Goal: Information Seeking & Learning: Learn about a topic

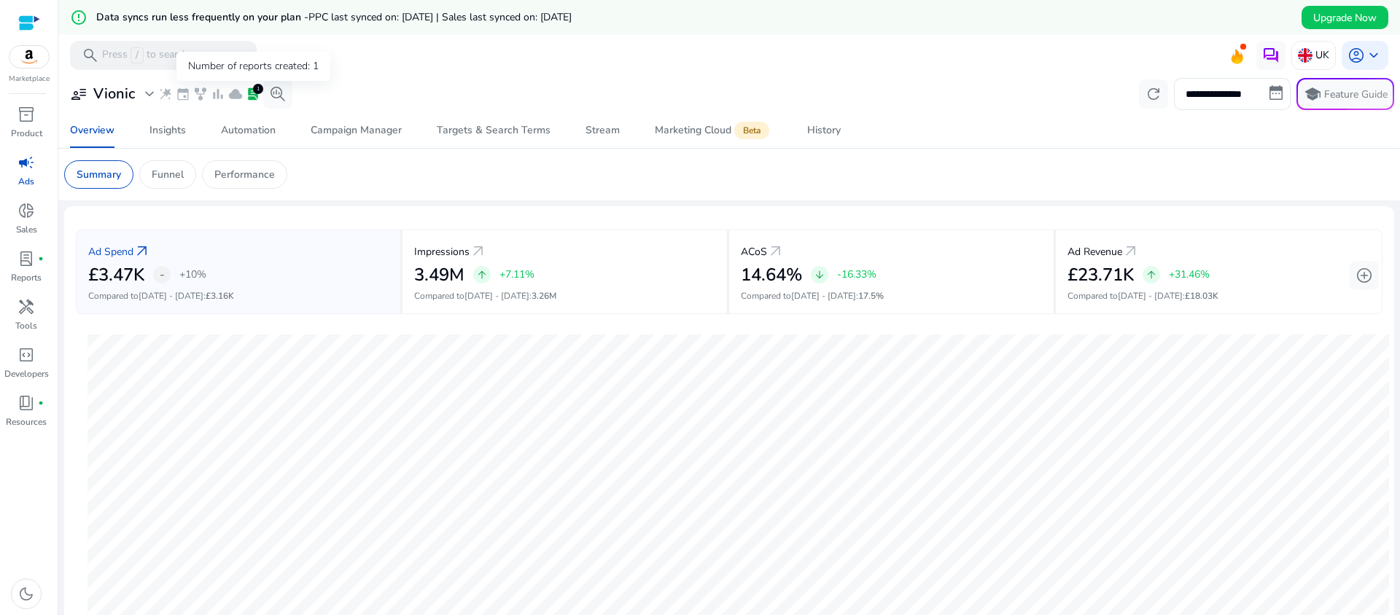
click at [251, 94] on span "lab_profile" at bounding box center [253, 94] width 15 height 15
click at [18, 266] on span "lab_profile" at bounding box center [25, 258] width 17 height 17
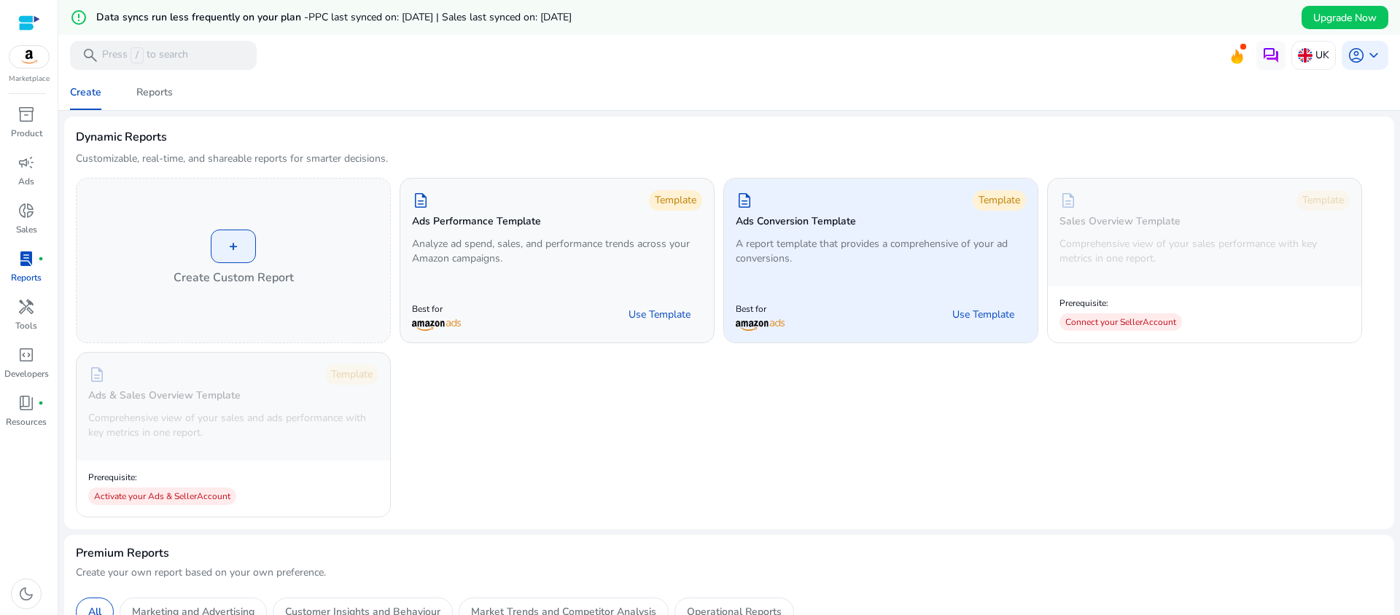
click at [890, 233] on div "description Template Ads Conversion Template A report template that provides a …" at bounding box center [881, 231] width 314 height 104
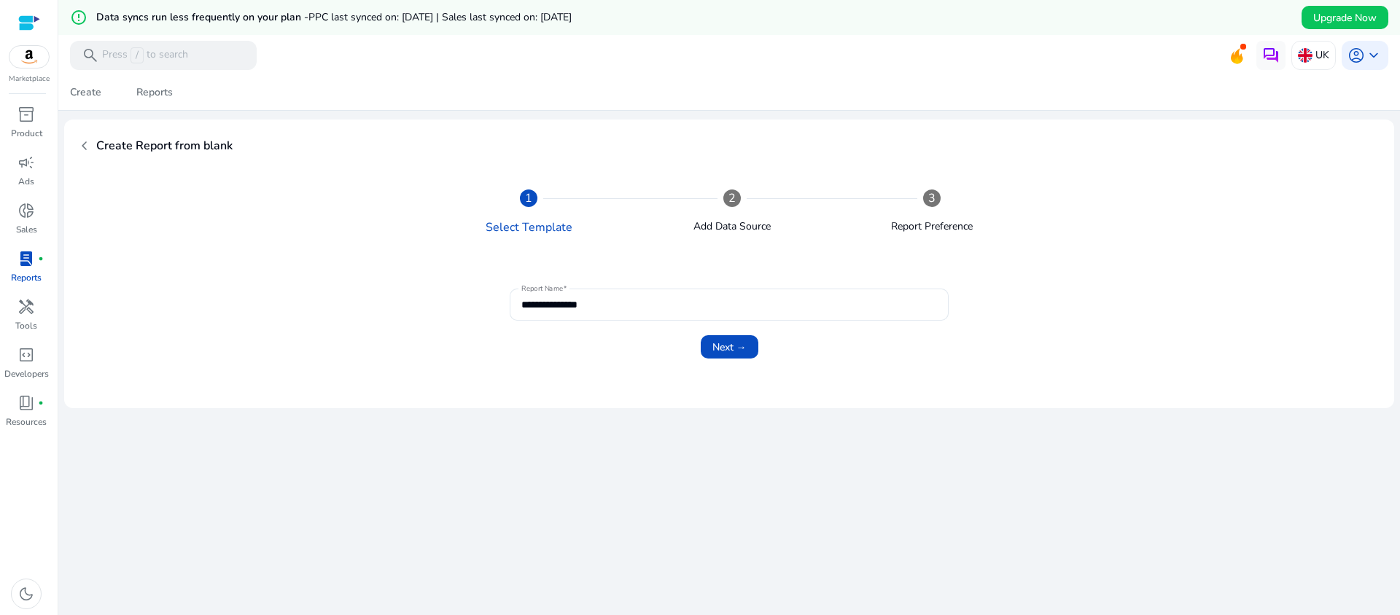
click at [91, 145] on span "chevron_left" at bounding box center [84, 145] width 17 height 17
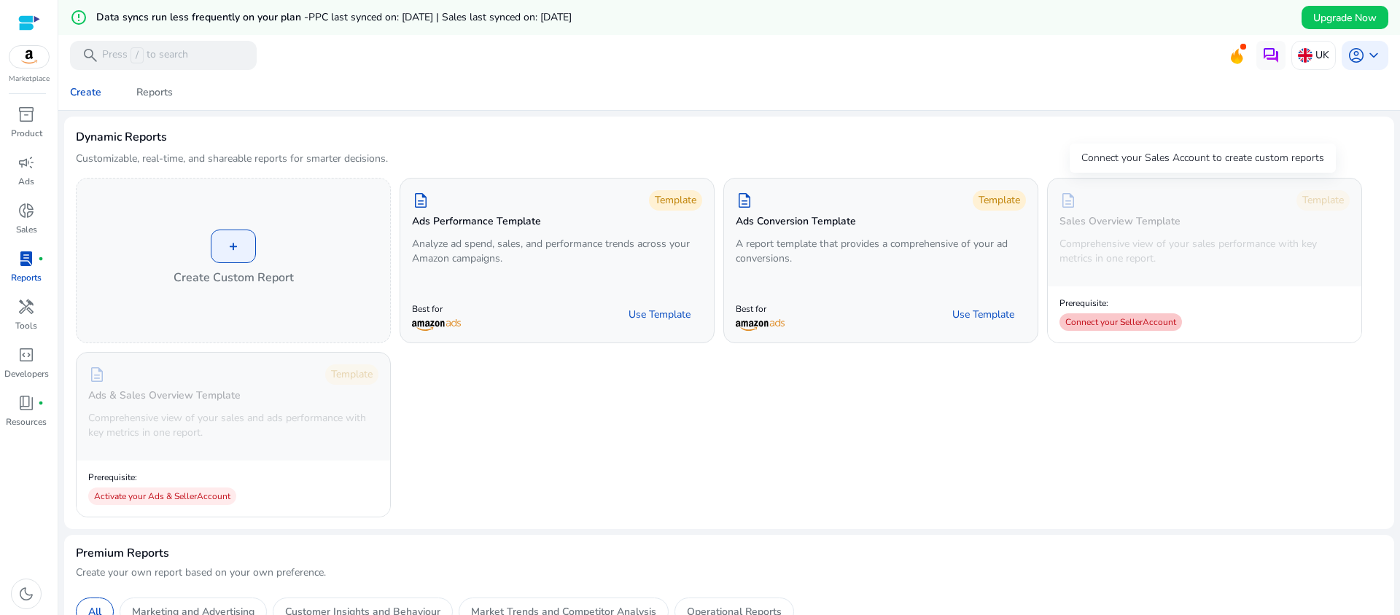
click at [1119, 324] on div "Connect your Seller Account" at bounding box center [1120, 322] width 122 height 17
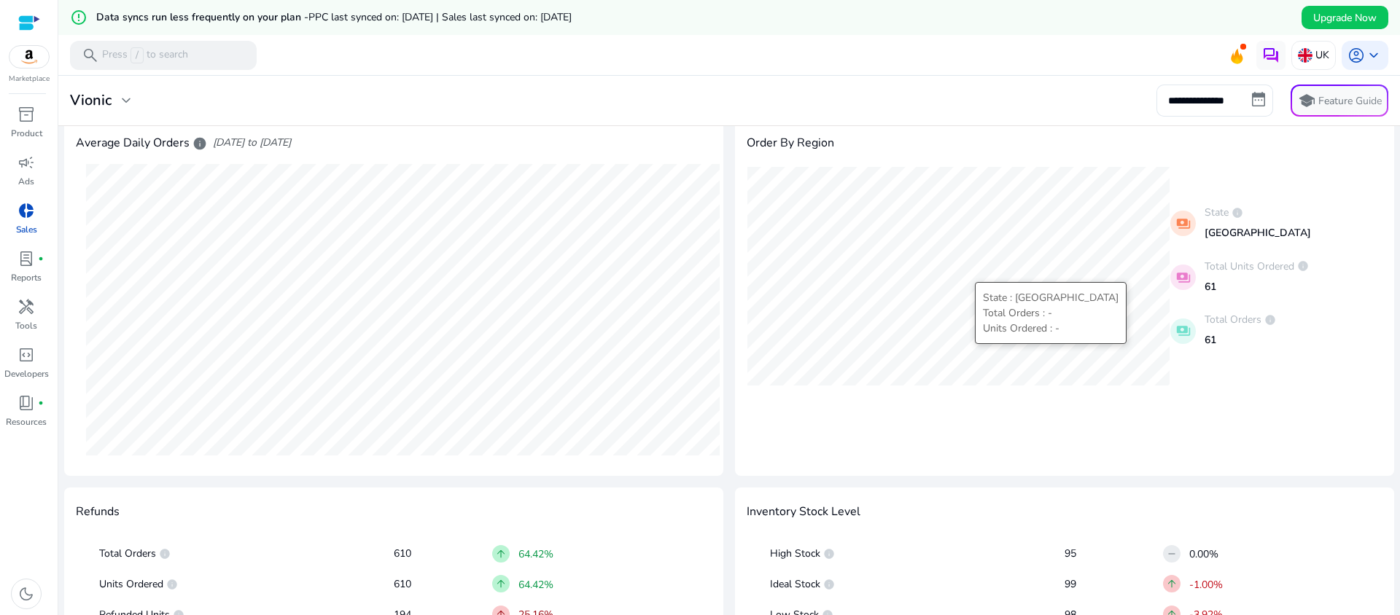
scroll to position [485, 0]
click at [1215, 100] on input "**********" at bounding box center [1214, 101] width 117 height 32
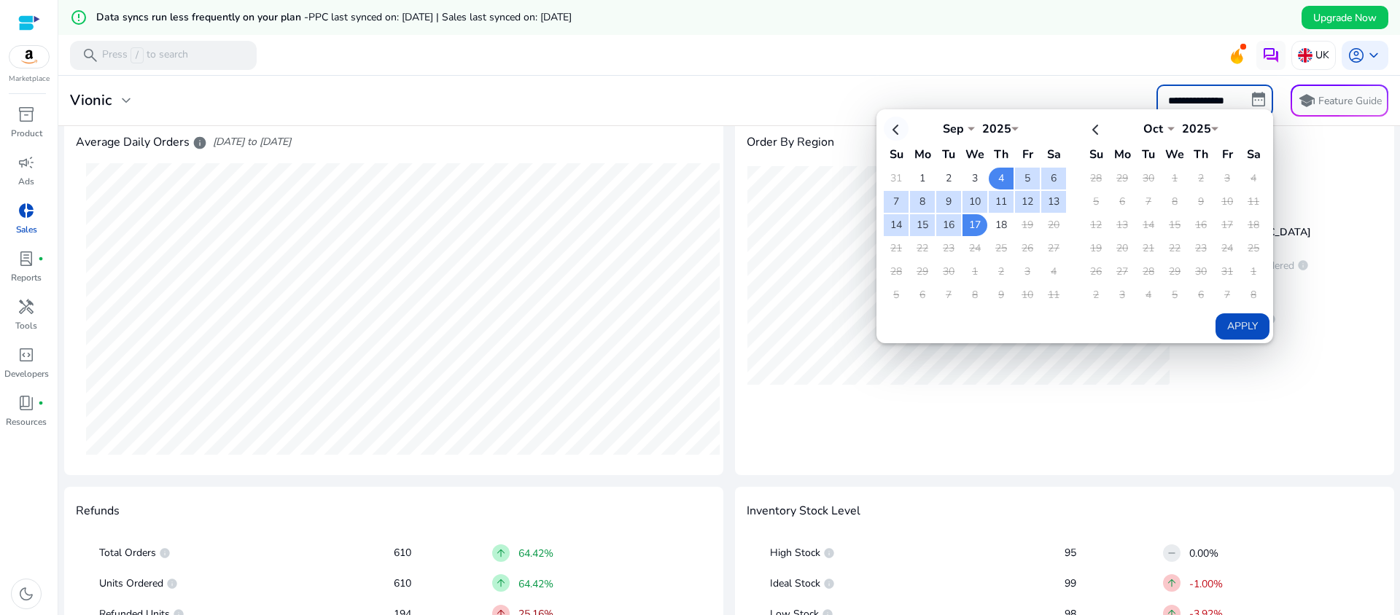
click at [898, 125] on th at bounding box center [896, 129] width 25 height 24
select select "*"
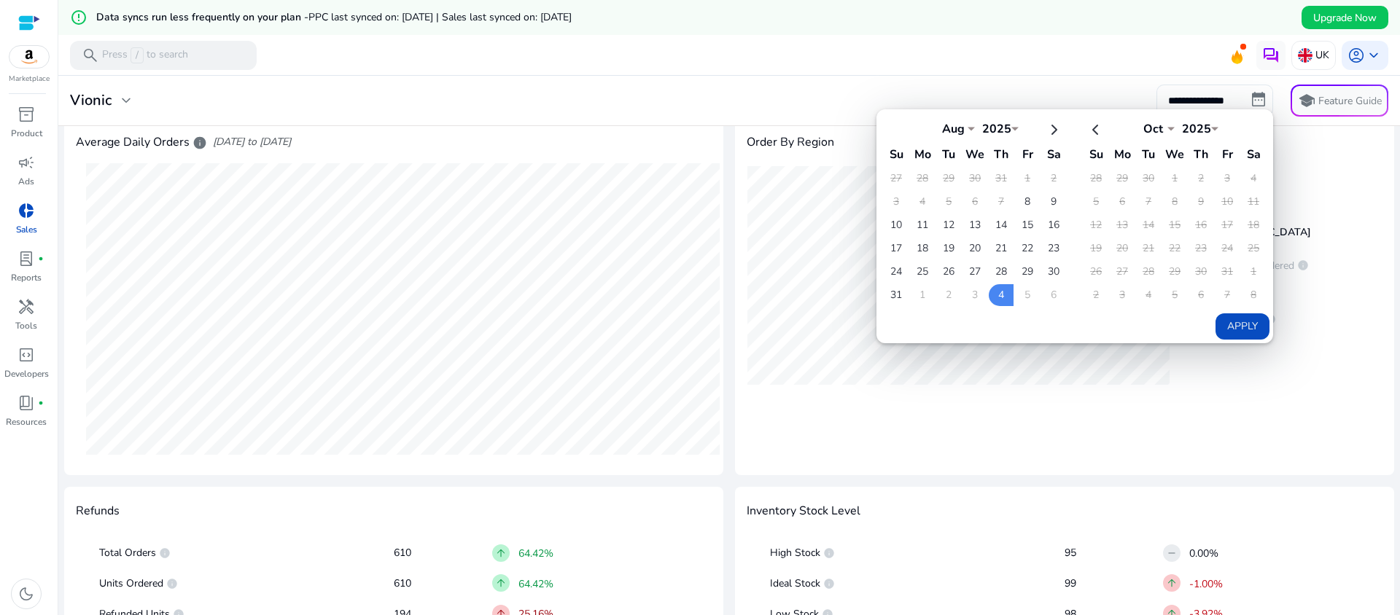
drag, startPoint x: 790, startPoint y: 65, endPoint x: 1058, endPoint y: 63, distance: 267.6
click at [790, 65] on mat-toolbar "search Press / to search UK account_circle keyboard_arrow_down" at bounding box center [729, 55] width 1342 height 40
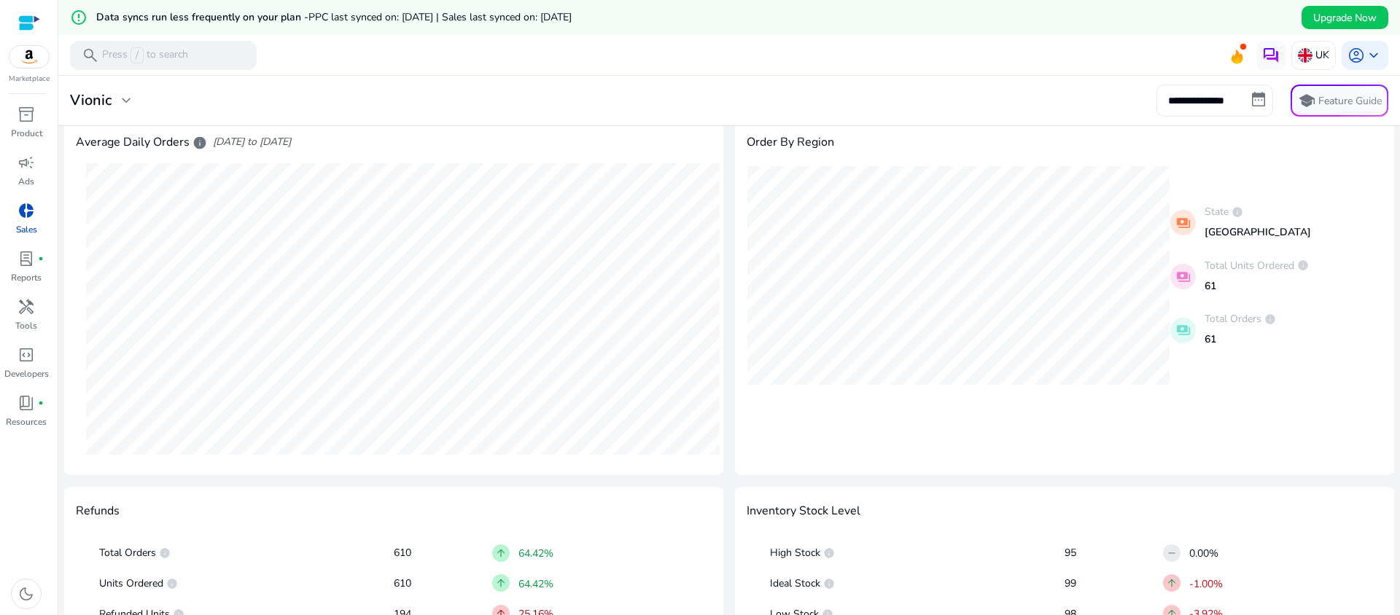
click at [516, 101] on div "**********" at bounding box center [729, 101] width 1330 height 32
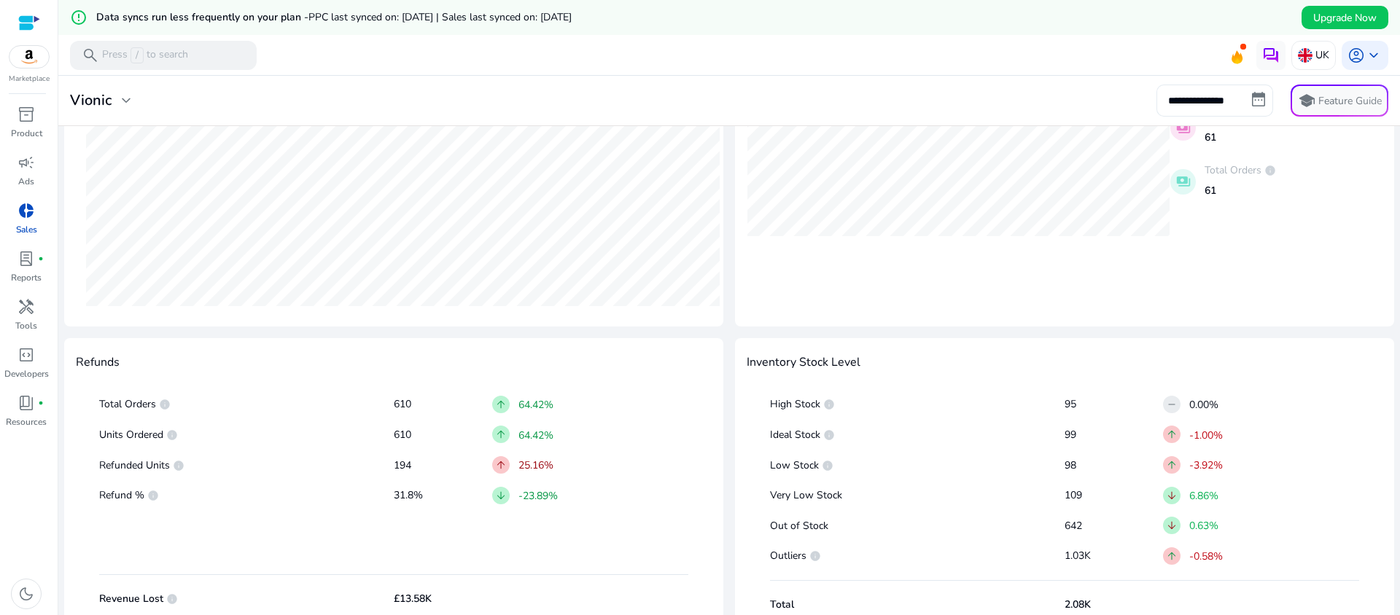
scroll to position [658, 0]
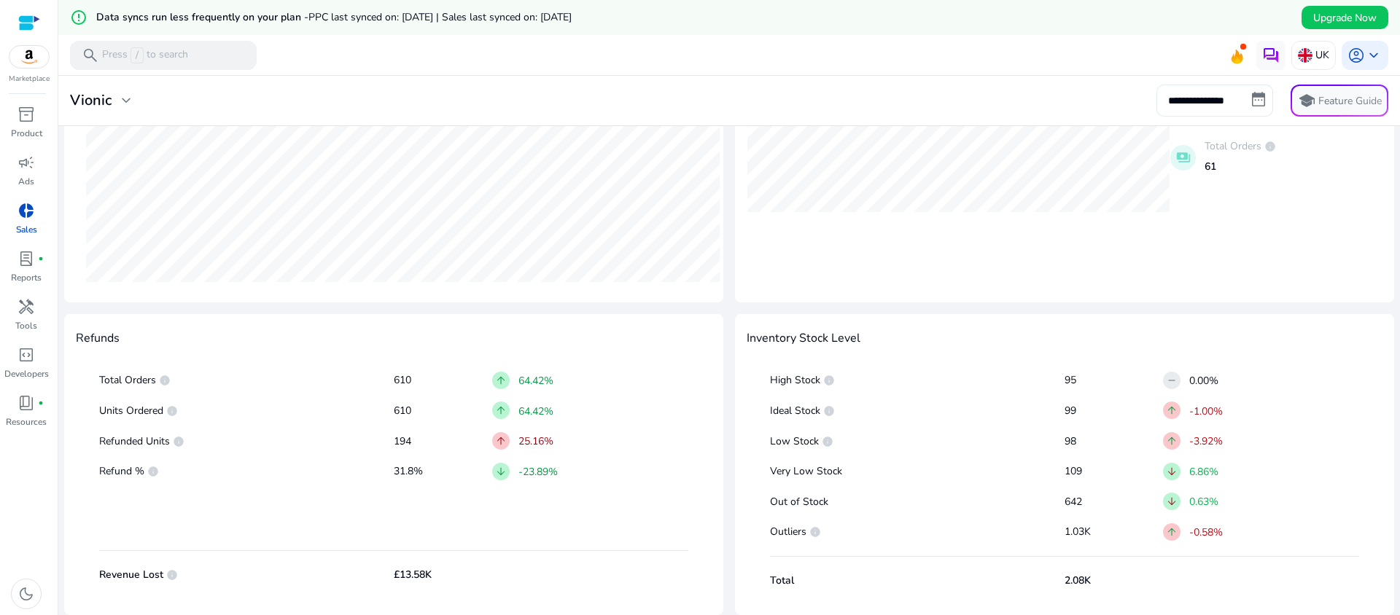
click at [1067, 505] on p "642" at bounding box center [1113, 502] width 98 height 15
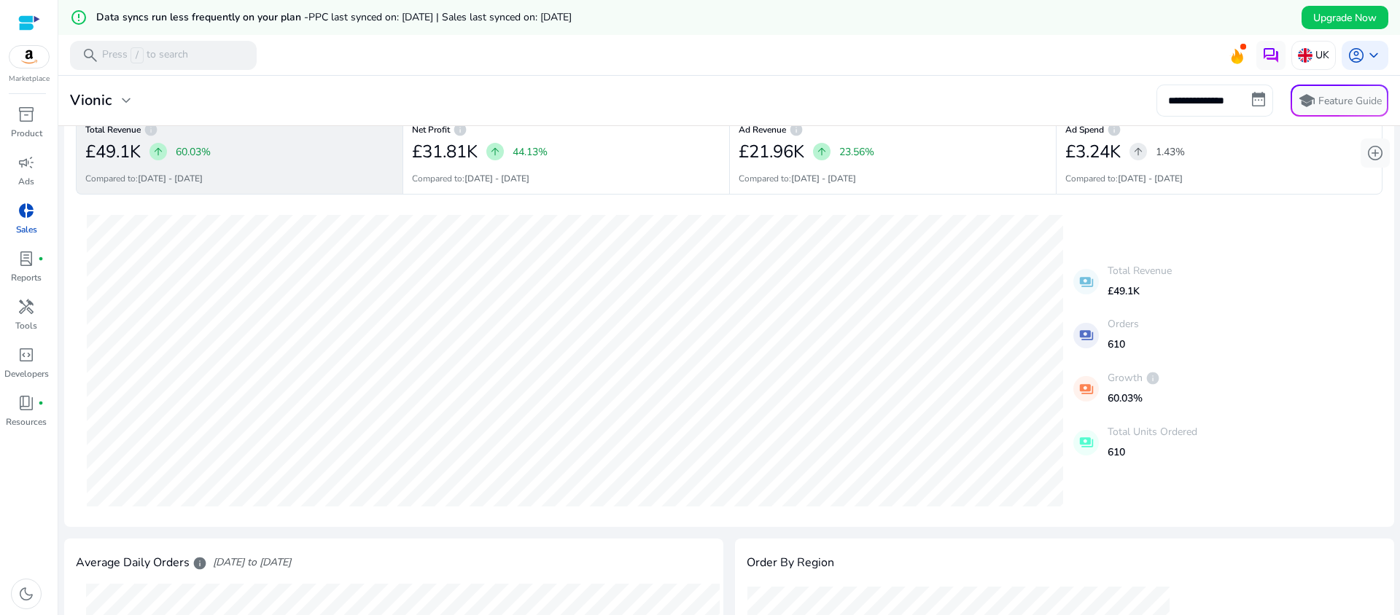
scroll to position [0, 0]
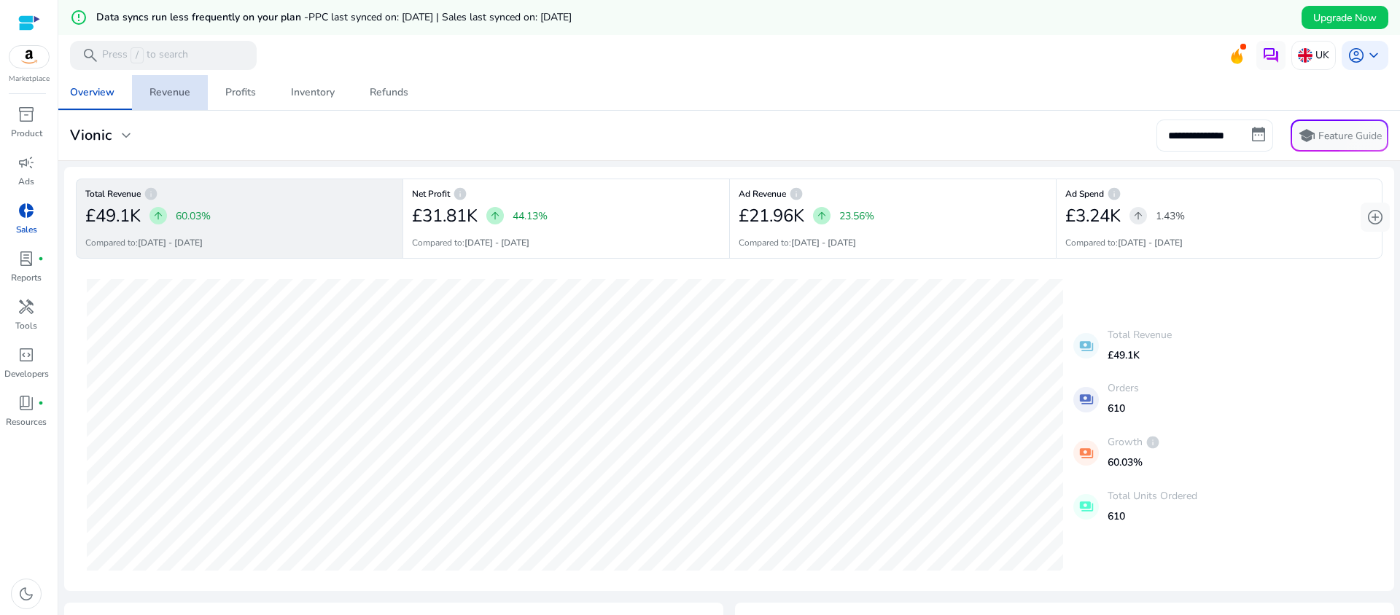
click at [169, 101] on span "Revenue" at bounding box center [169, 92] width 41 height 35
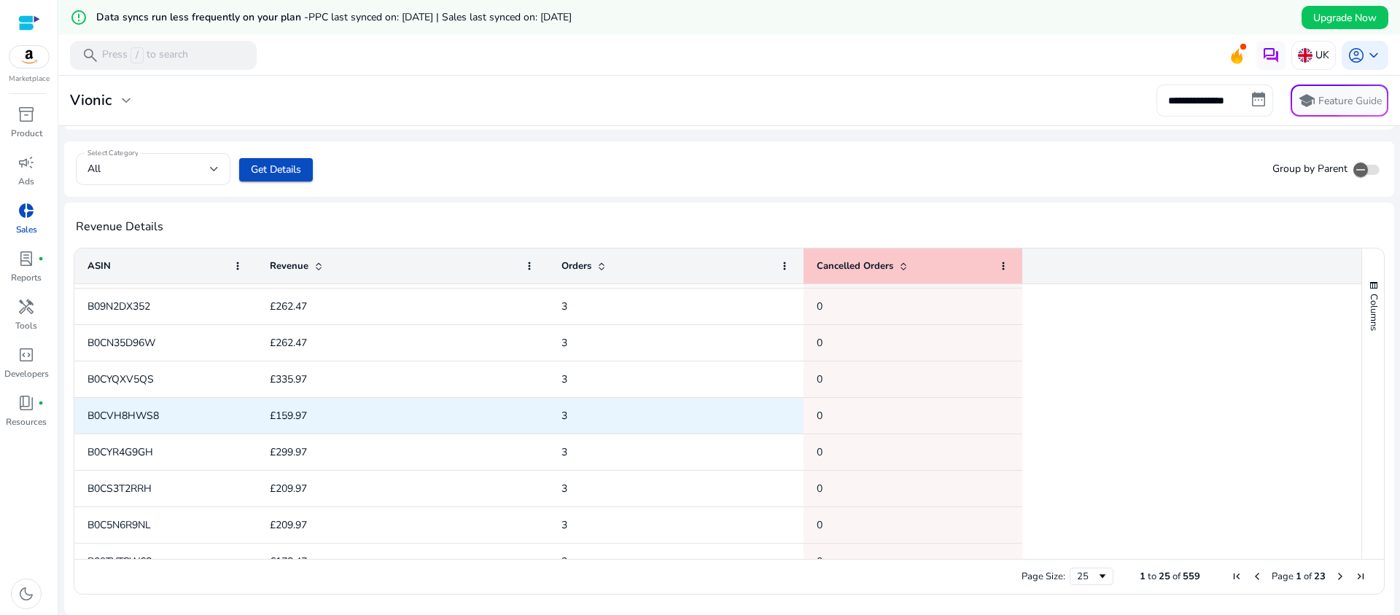
scroll to position [305, 0]
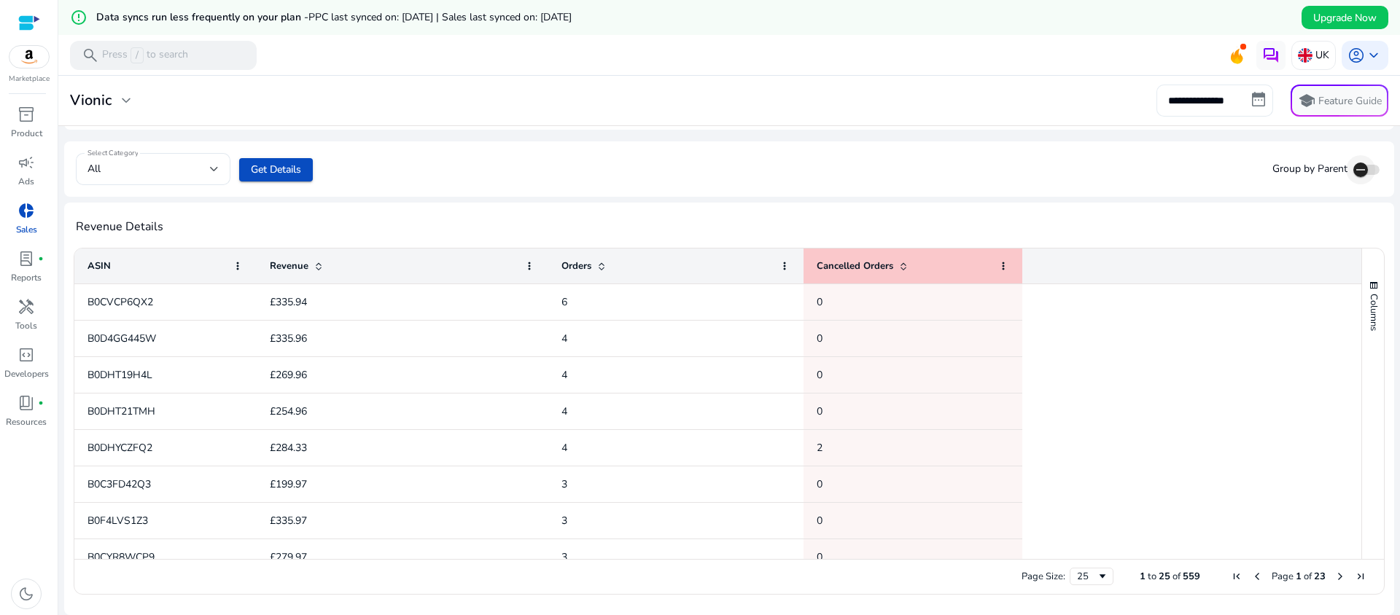
click at [1355, 173] on icon "button" at bounding box center [1360, 169] width 13 height 13
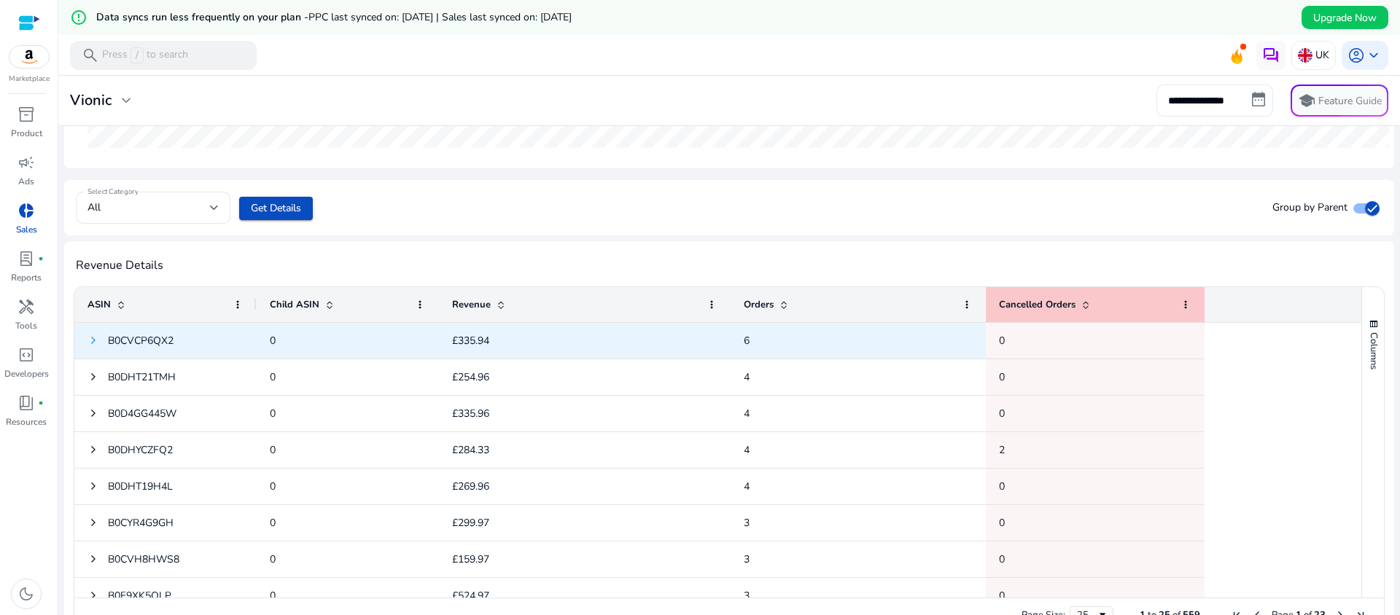
click at [93, 343] on span at bounding box center [93, 341] width 12 height 12
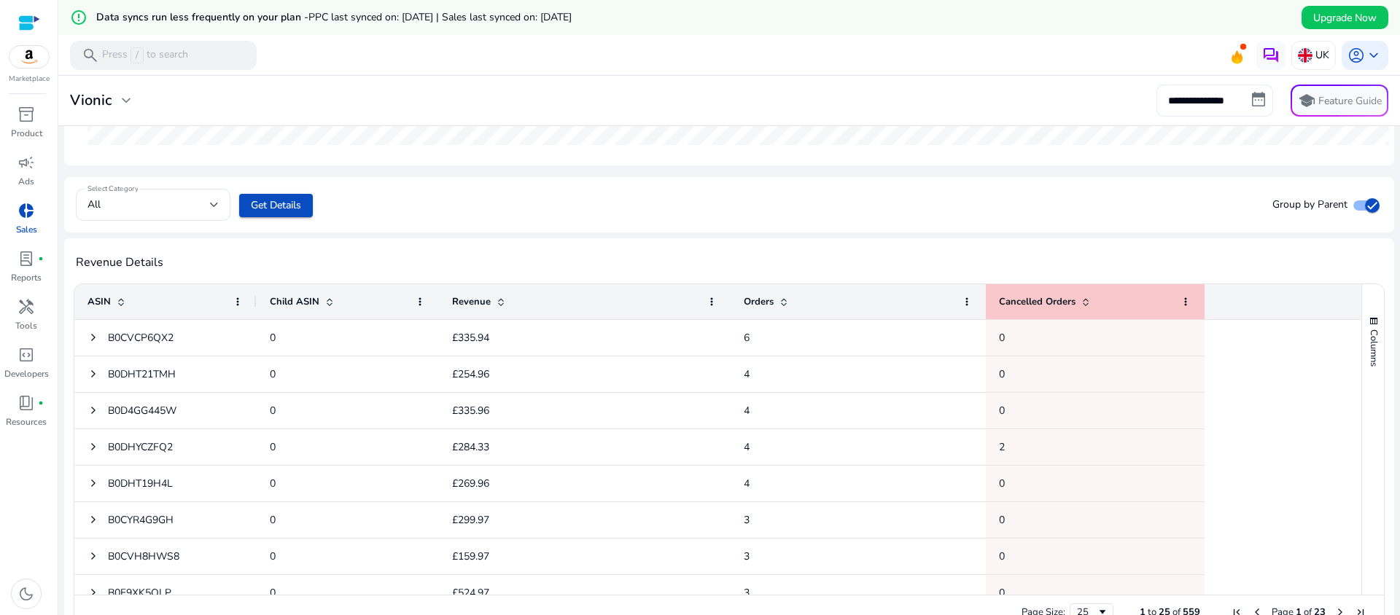
click at [482, 246] on div "Revenue Details Press SPACE to select this row. ASIN Drag here to set column la…" at bounding box center [729, 444] width 1330 height 413
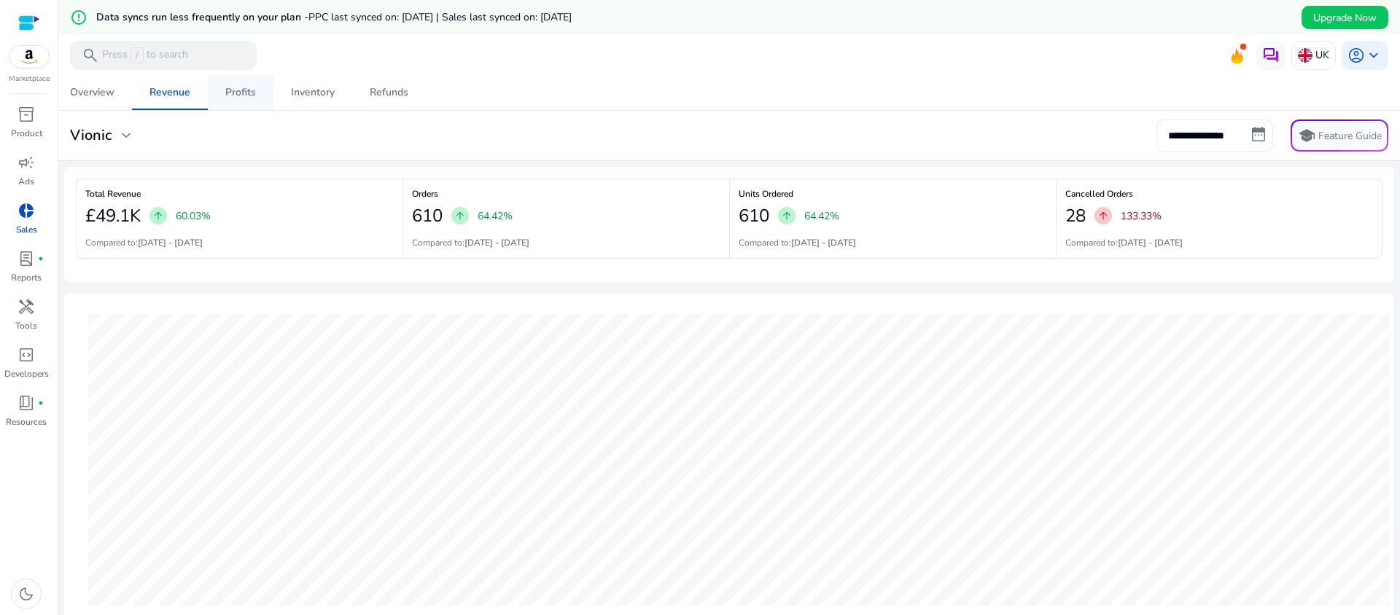
click at [235, 91] on div "Profits" at bounding box center [240, 92] width 31 height 10
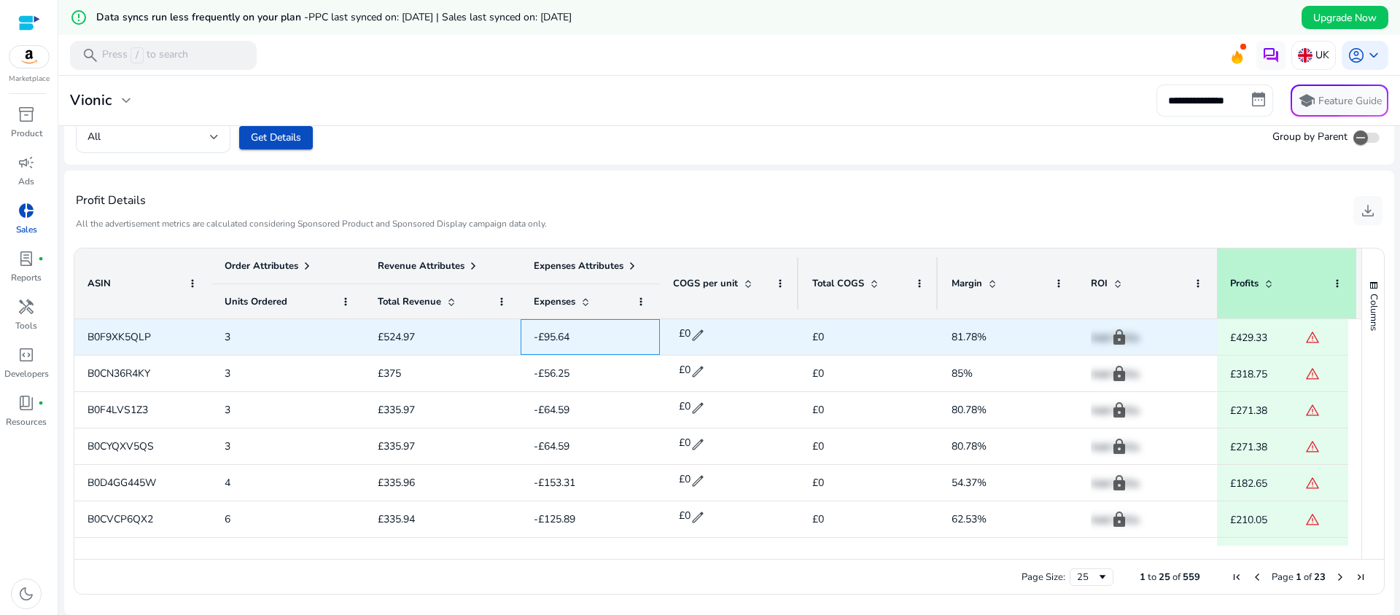
click at [545, 337] on span "-£95.64" at bounding box center [552, 337] width 36 height 14
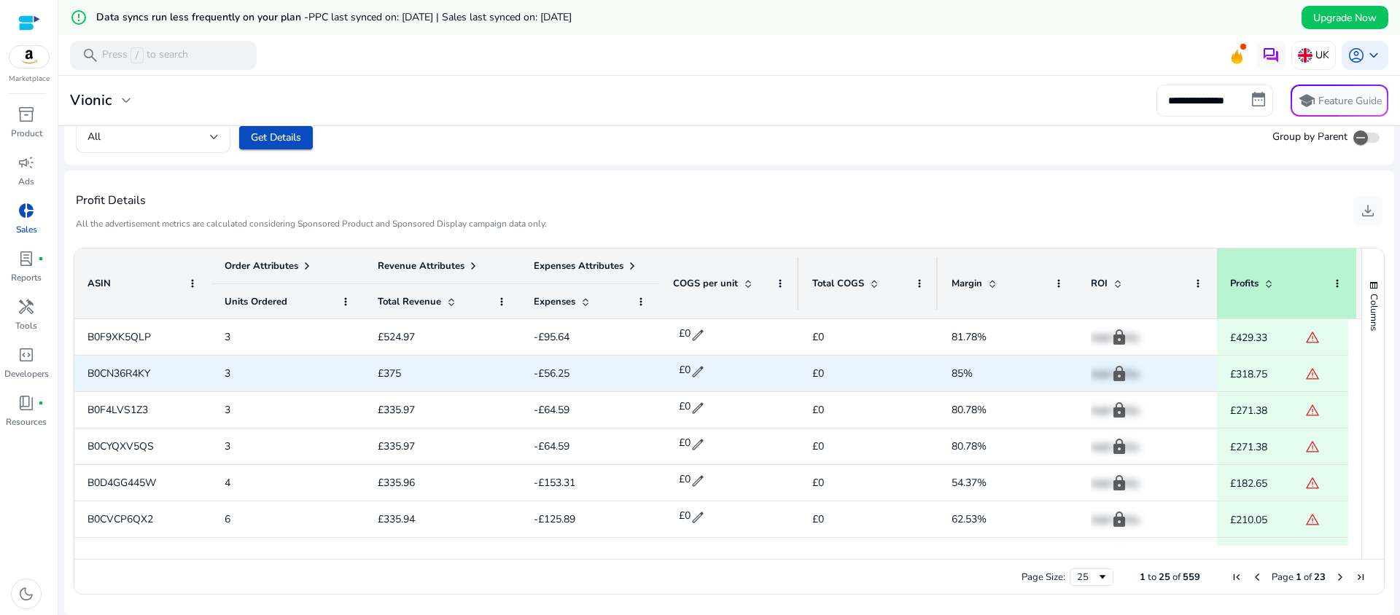
click at [567, 357] on div "-£56.25" at bounding box center [590, 374] width 113 height 34
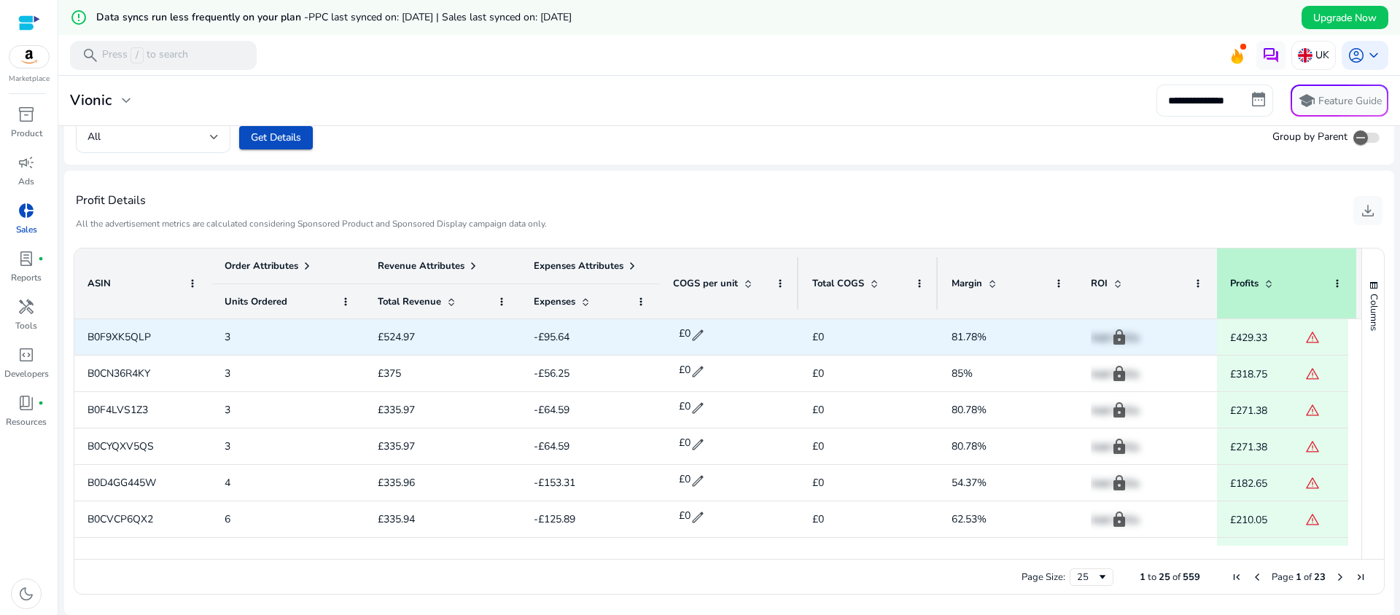
click at [564, 340] on span "-£95.64" at bounding box center [552, 337] width 36 height 14
click at [771, 343] on div "£0 edit" at bounding box center [729, 335] width 113 height 36
click at [123, 339] on span "B0F9XK5QLP" at bounding box center [118, 337] width 63 height 14
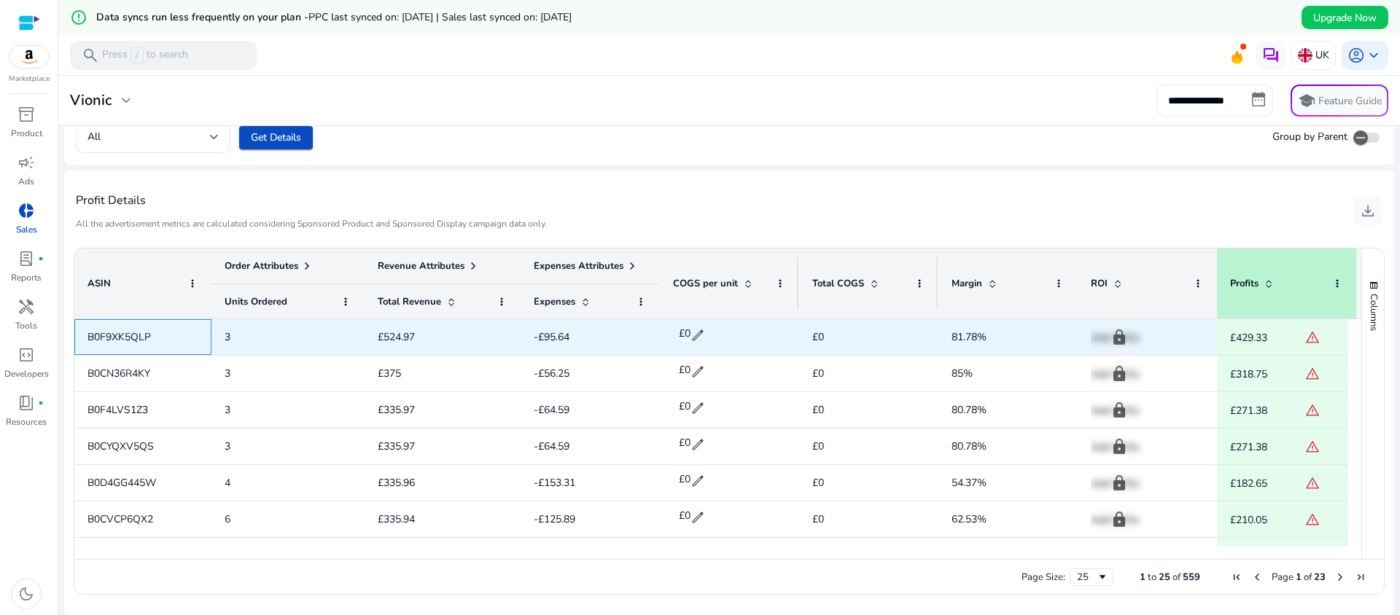
click at [123, 340] on span "B0F9XK5QLP" at bounding box center [118, 337] width 63 height 14
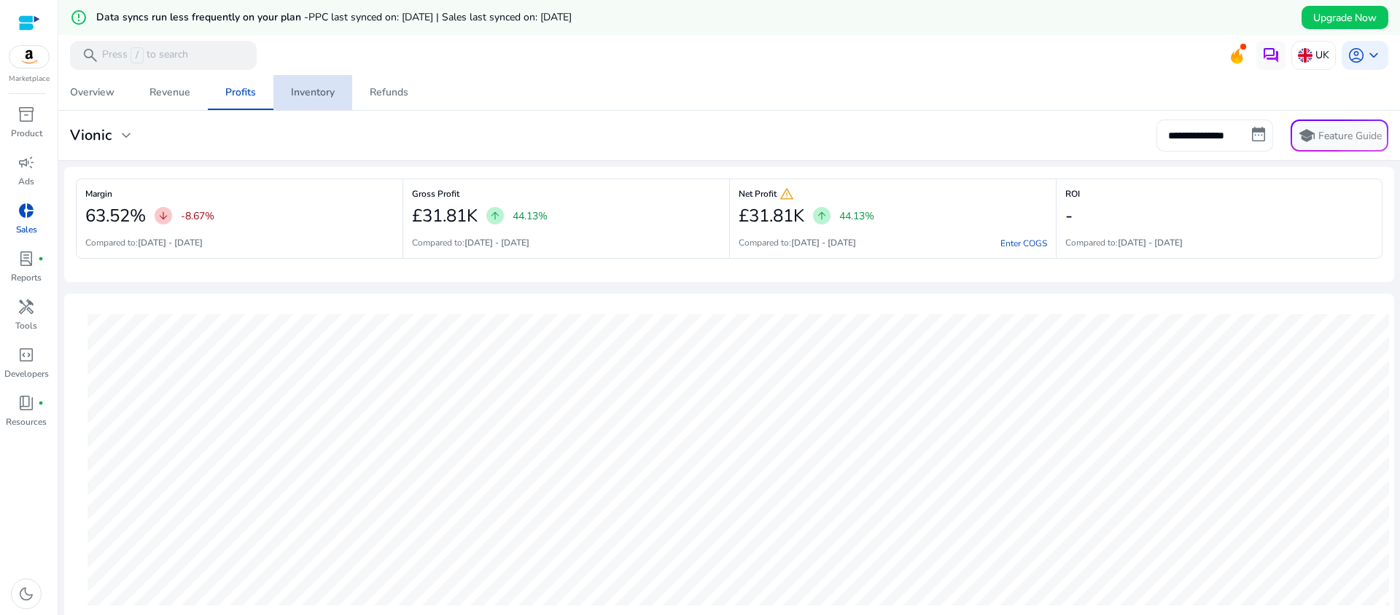
click at [291, 87] on div "Inventory" at bounding box center [313, 92] width 44 height 10
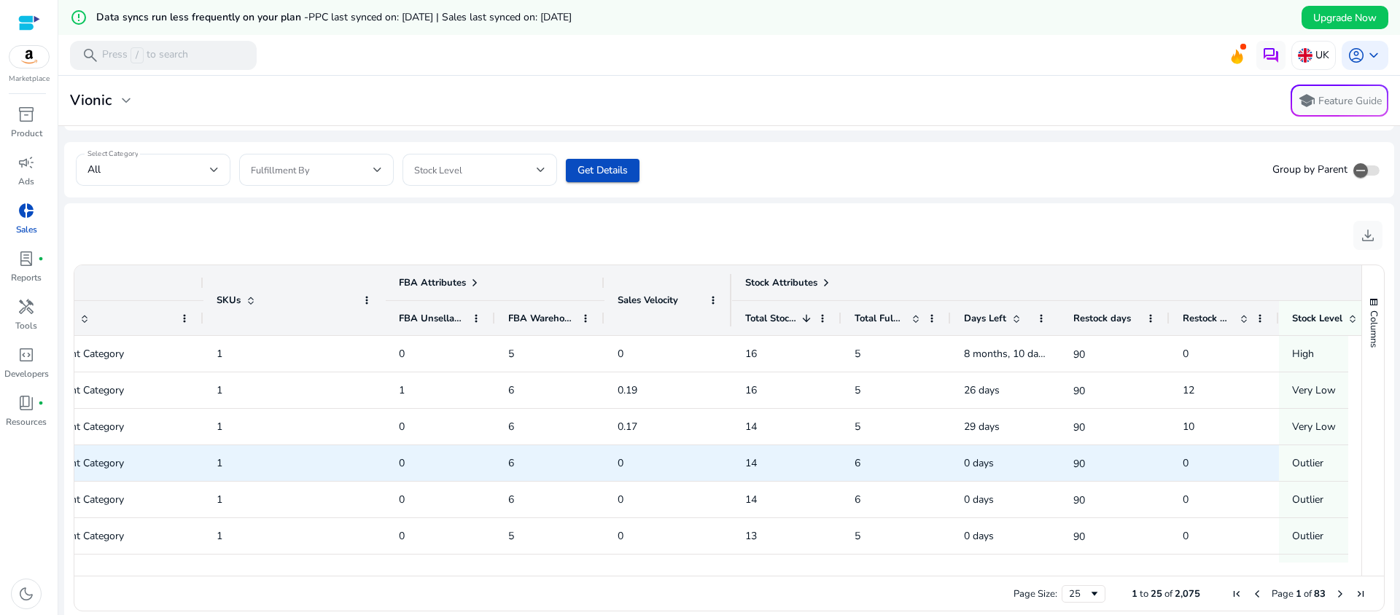
scroll to position [0, 270]
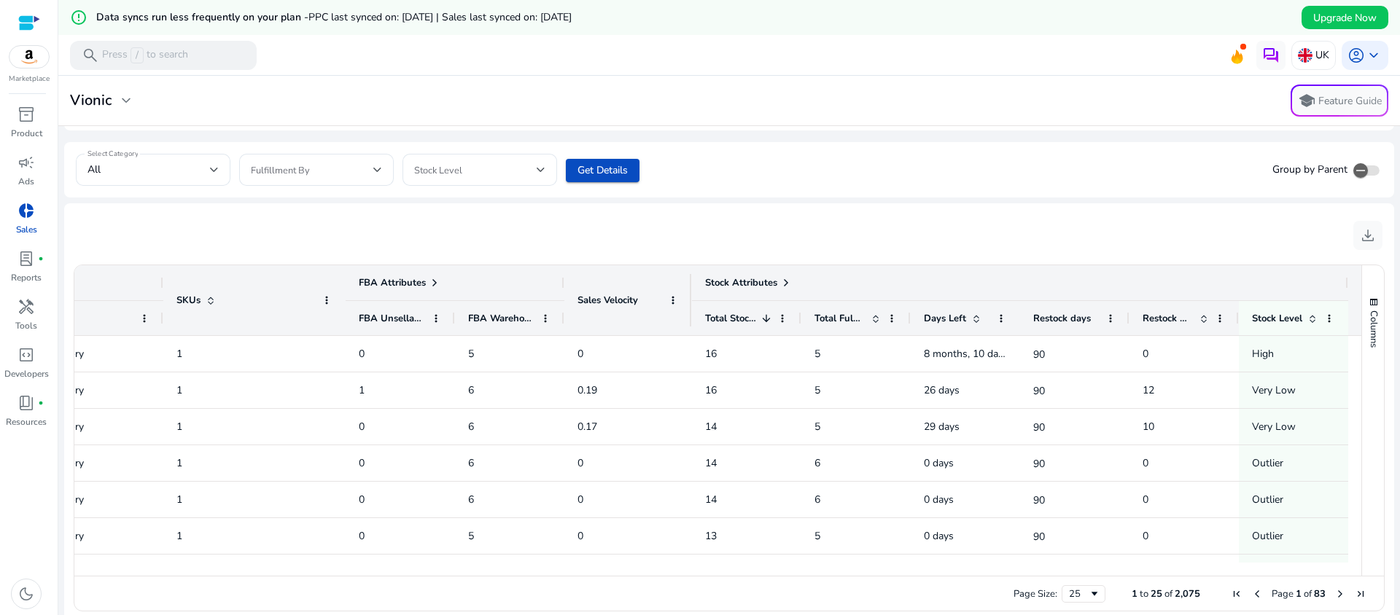
click at [1075, 314] on span "Restock days" at bounding box center [1062, 318] width 58 height 13
click at [1110, 321] on span at bounding box center [1111, 319] width 12 height 12
drag, startPoint x: 1080, startPoint y: 219, endPoint x: 1049, endPoint y: 218, distance: 30.6
click at [1080, 219] on div "download" at bounding box center [729, 235] width 1307 height 41
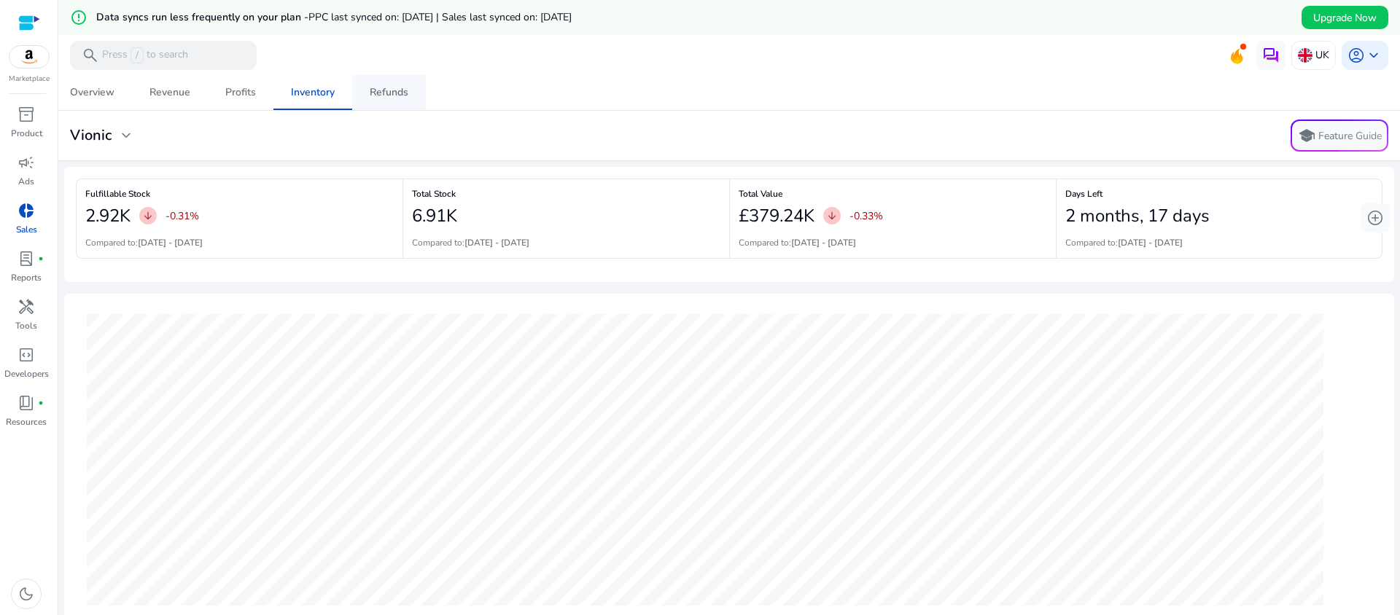
click at [373, 89] on div "Refunds" at bounding box center [389, 92] width 39 height 10
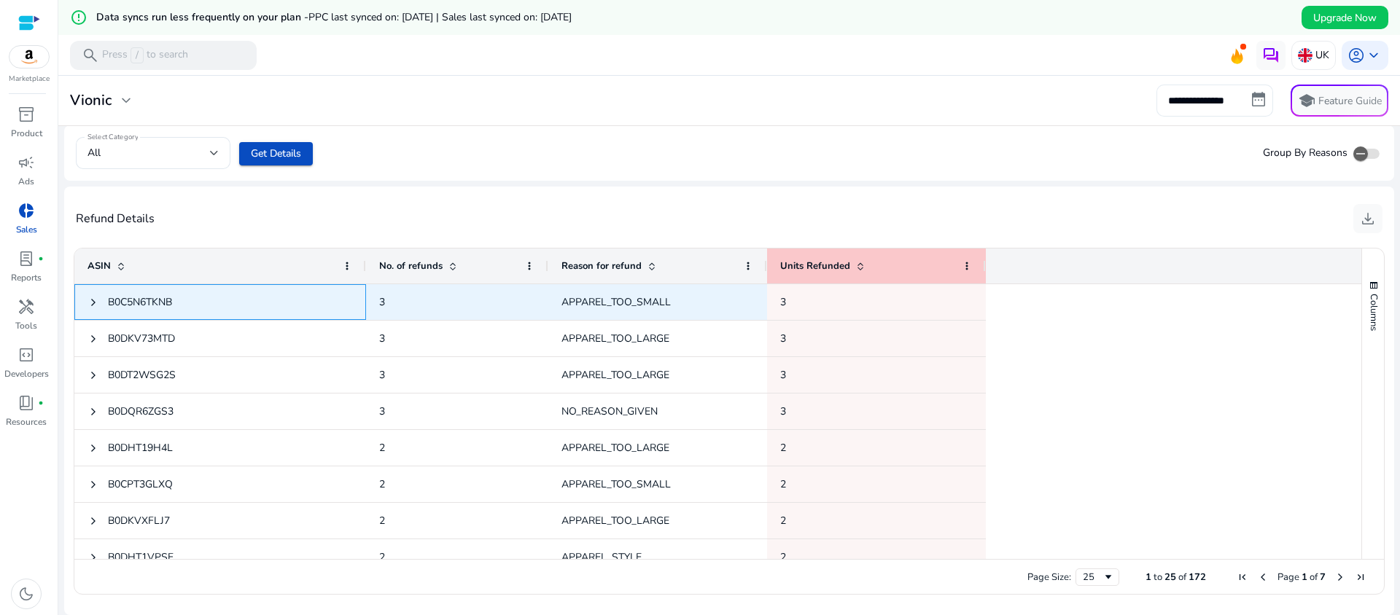
click at [144, 303] on span "B0C5N6TKNB" at bounding box center [140, 302] width 64 height 14
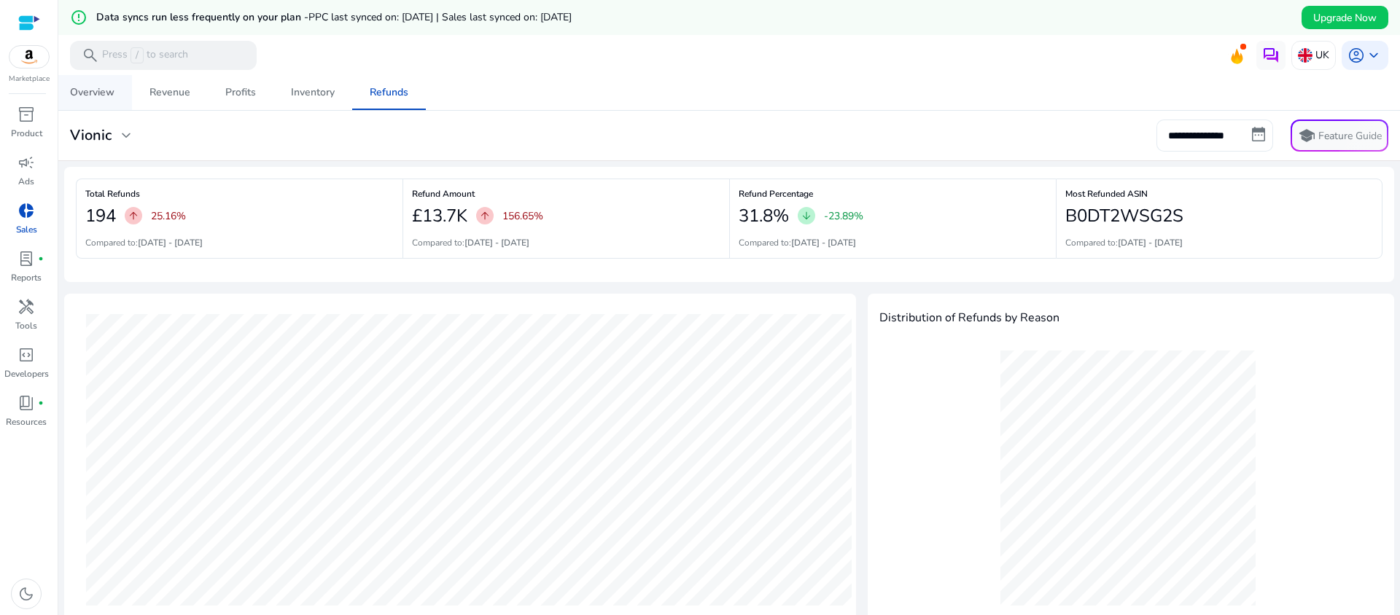
click at [93, 87] on div "Overview" at bounding box center [92, 92] width 44 height 10
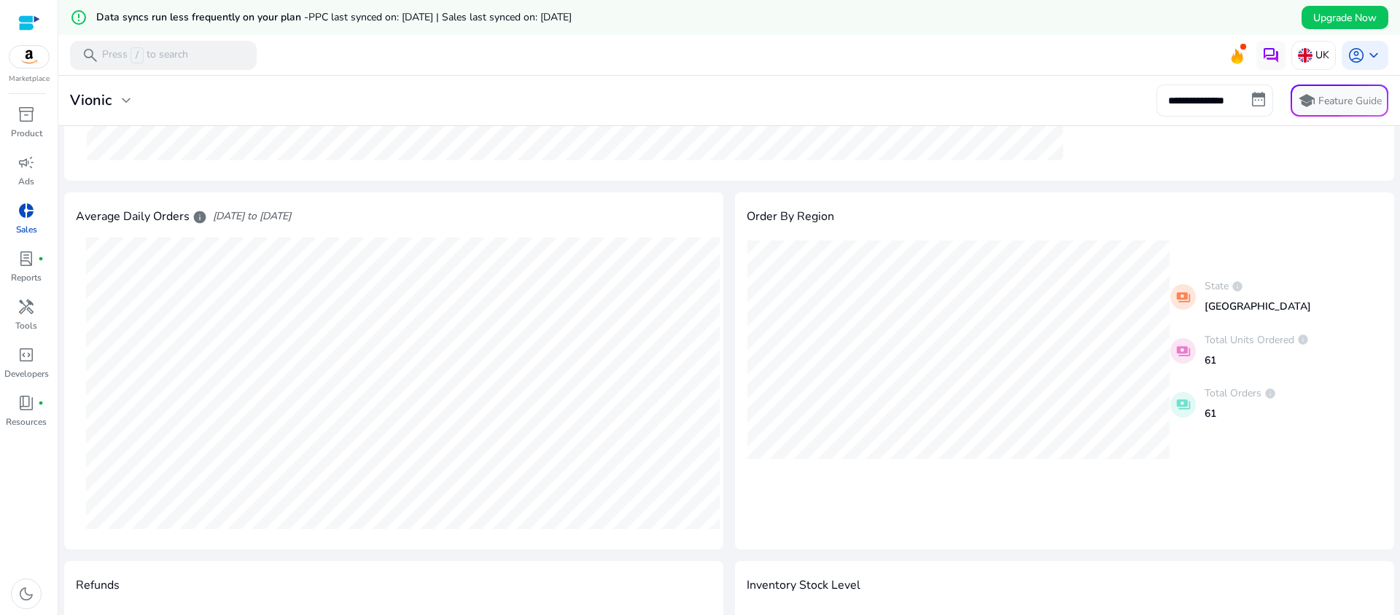
click at [801, 218] on h4 "Order By Region" at bounding box center [790, 217] width 87 height 14
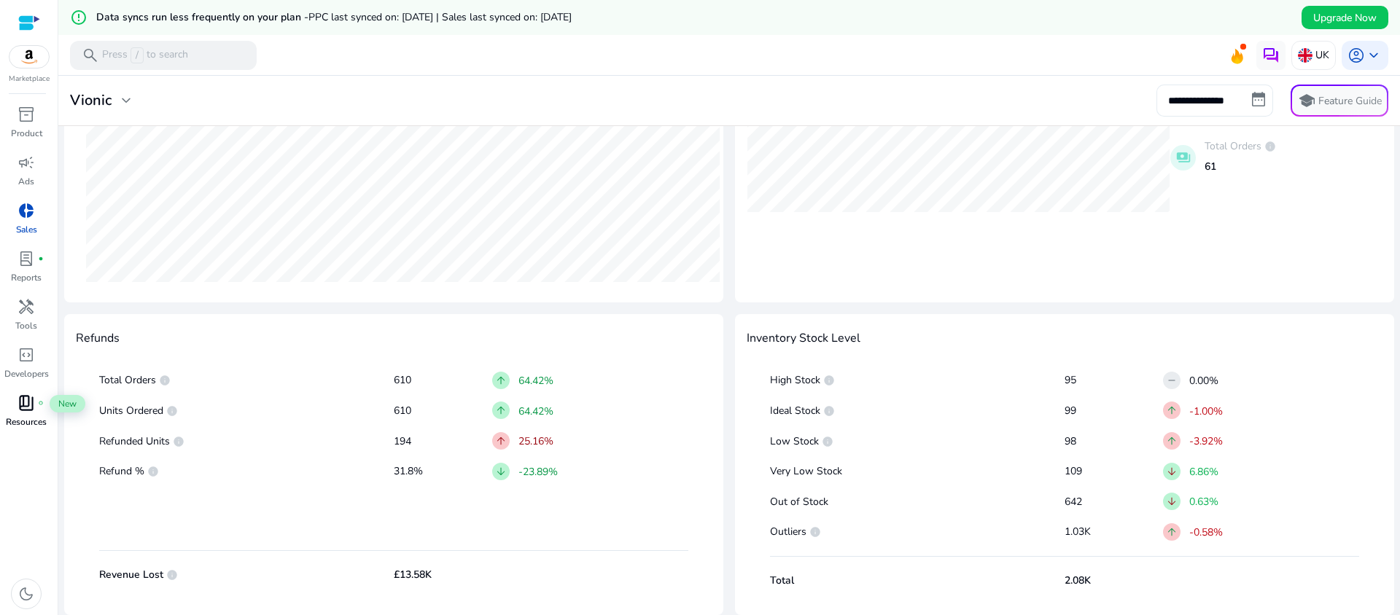
click at [25, 402] on span "book_4" at bounding box center [25, 402] width 17 height 17
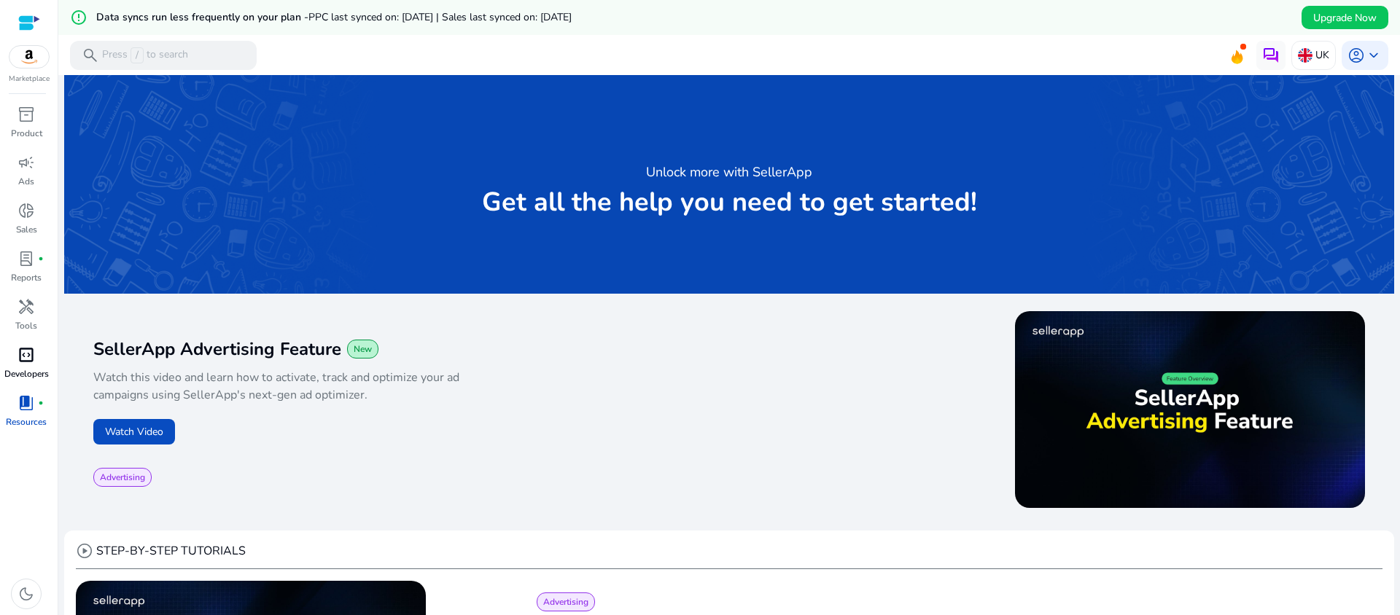
click at [23, 357] on span "code_blocks" at bounding box center [25, 354] width 17 height 17
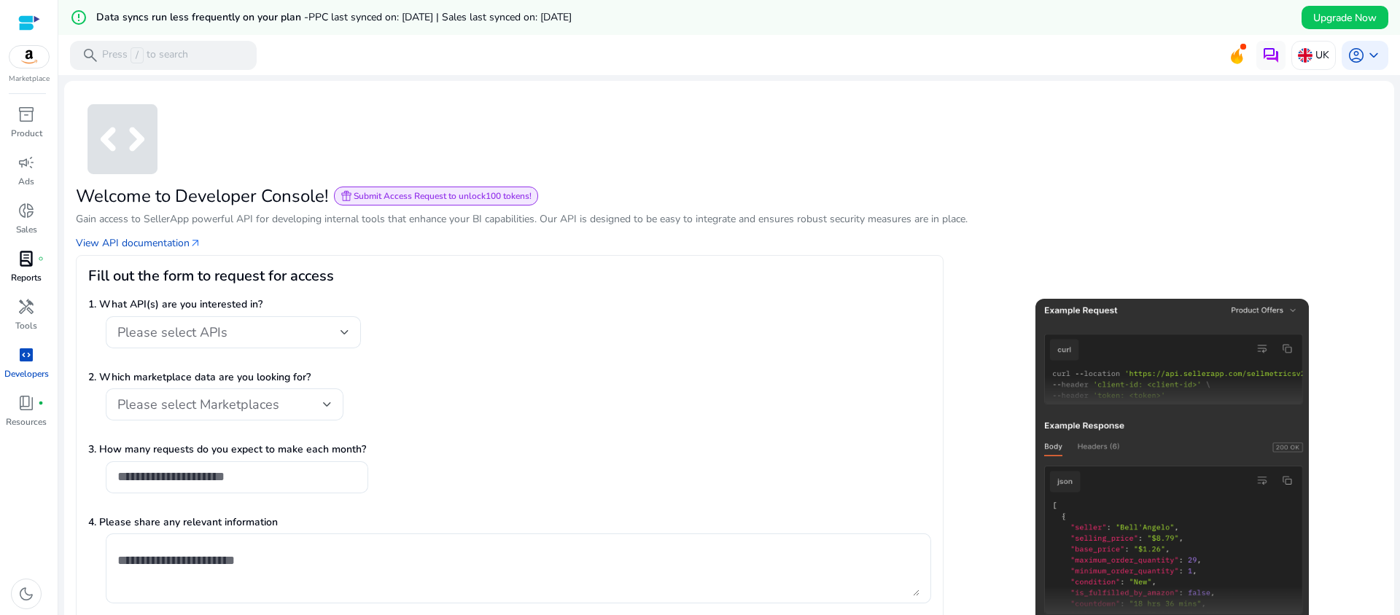
click at [28, 261] on span "lab_profile" at bounding box center [25, 258] width 17 height 17
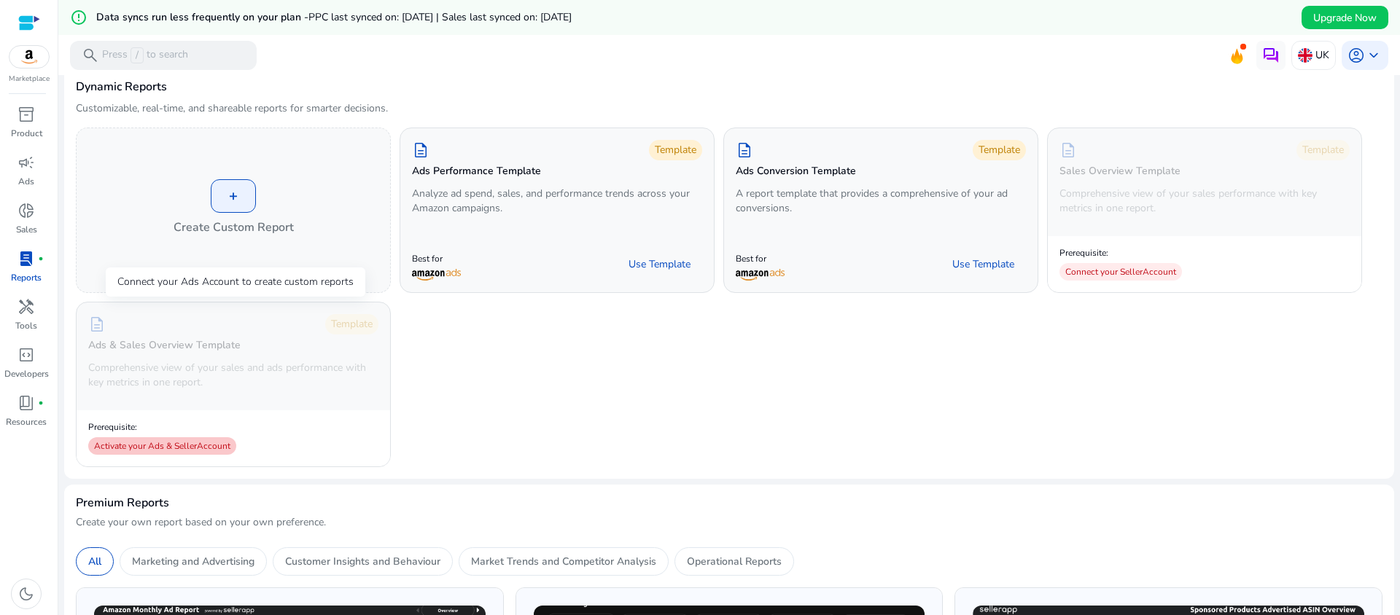
click at [197, 443] on div "Activate your Ads & Seller Account" at bounding box center [162, 445] width 148 height 17
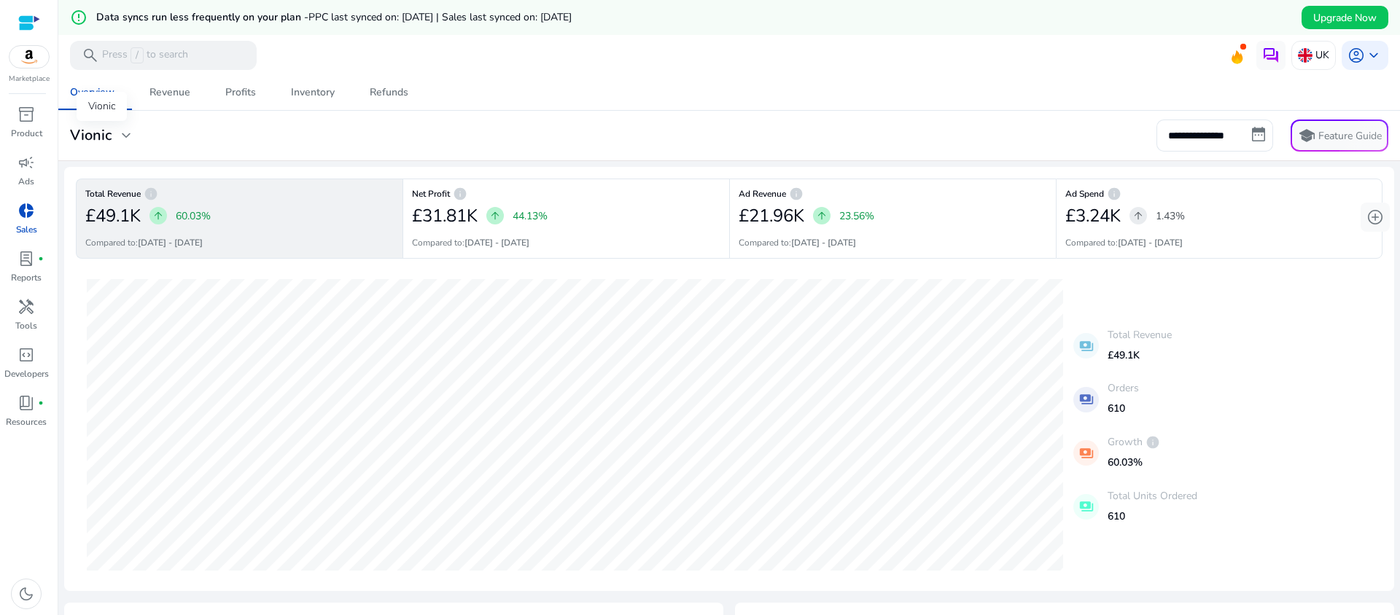
click at [122, 132] on span "expand_more" at bounding box center [125, 135] width 17 height 17
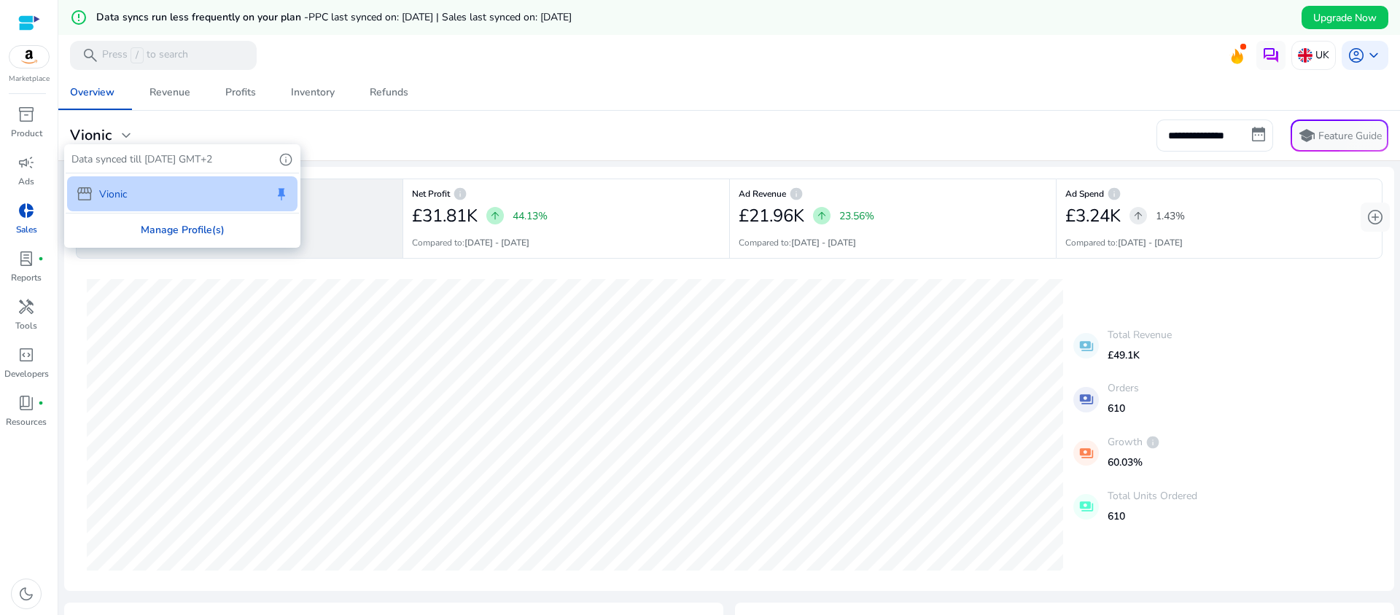
click at [194, 235] on div "Manage Profile(s)" at bounding box center [182, 230] width 233 height 33
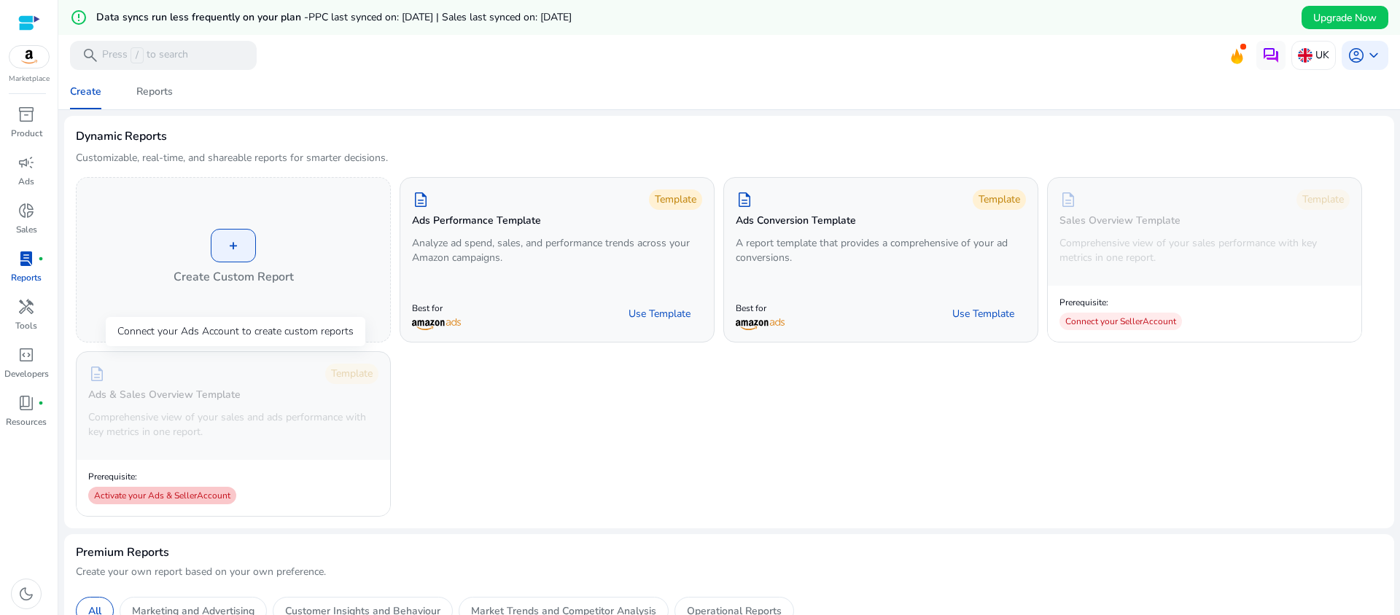
click at [155, 490] on div "Activate your Ads & Seller Account" at bounding box center [162, 495] width 148 height 17
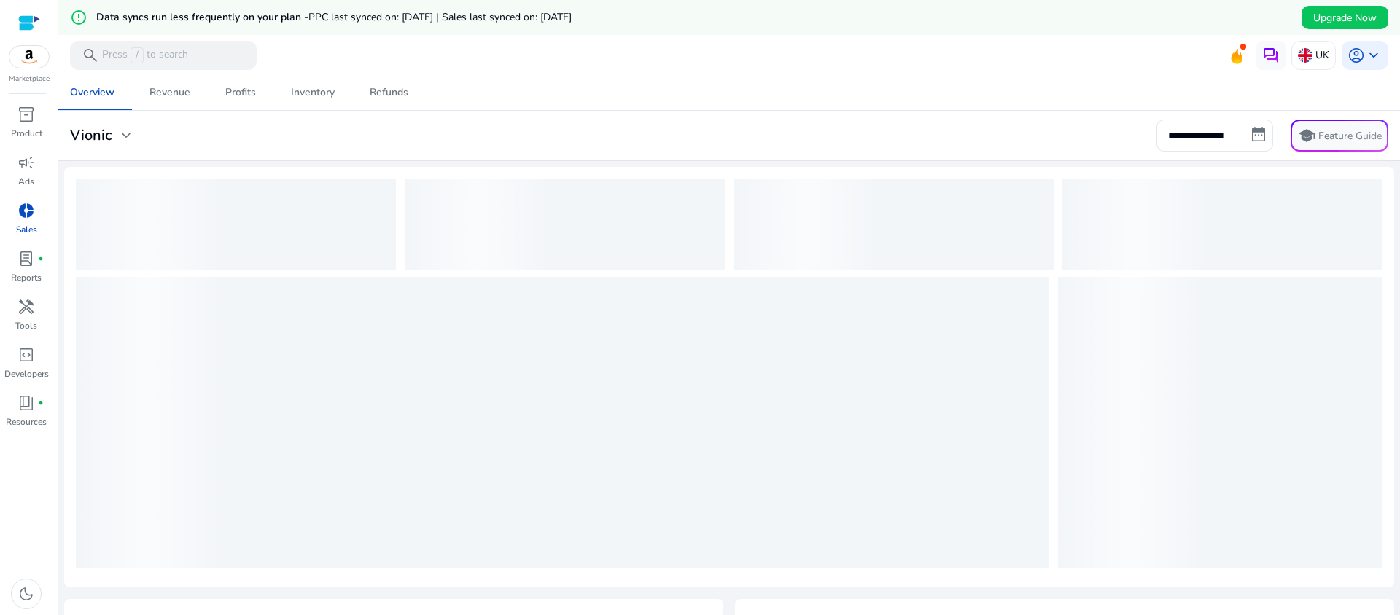
click at [267, 405] on div "loading" at bounding box center [562, 423] width 973 height 292
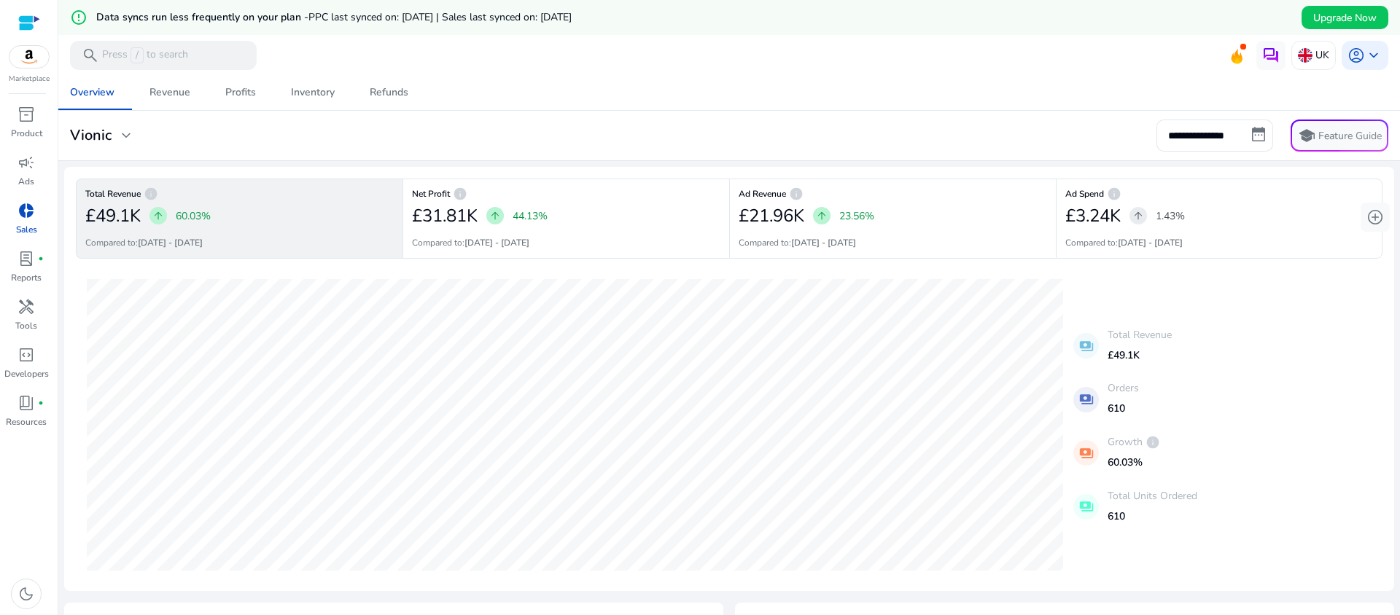
click at [1241, 50] on span at bounding box center [1243, 47] width 6 height 6
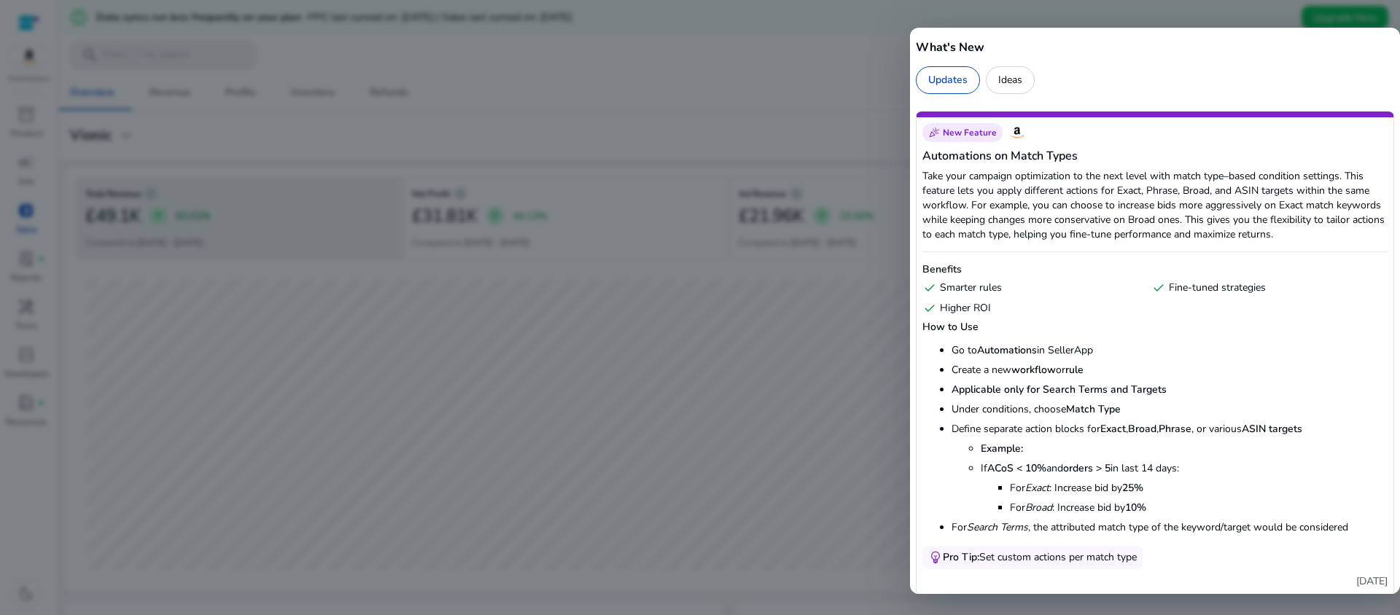
click at [833, 52] on div at bounding box center [700, 307] width 1400 height 615
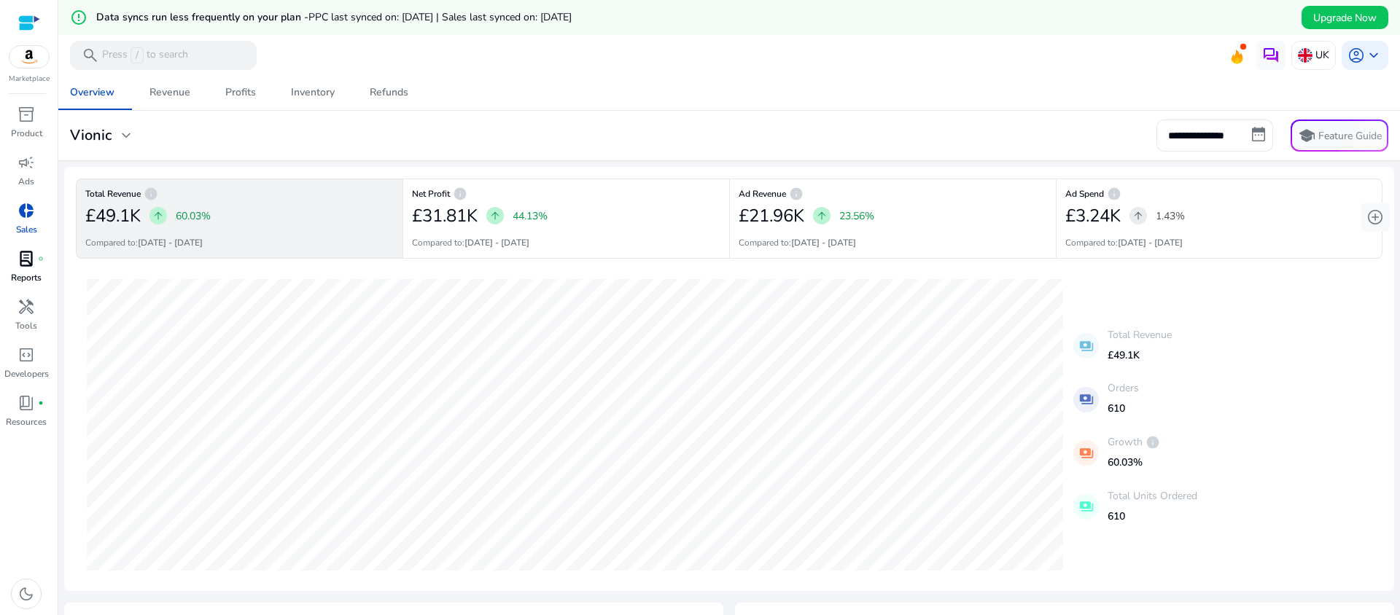
click at [23, 254] on span "lab_profile" at bounding box center [25, 258] width 17 height 17
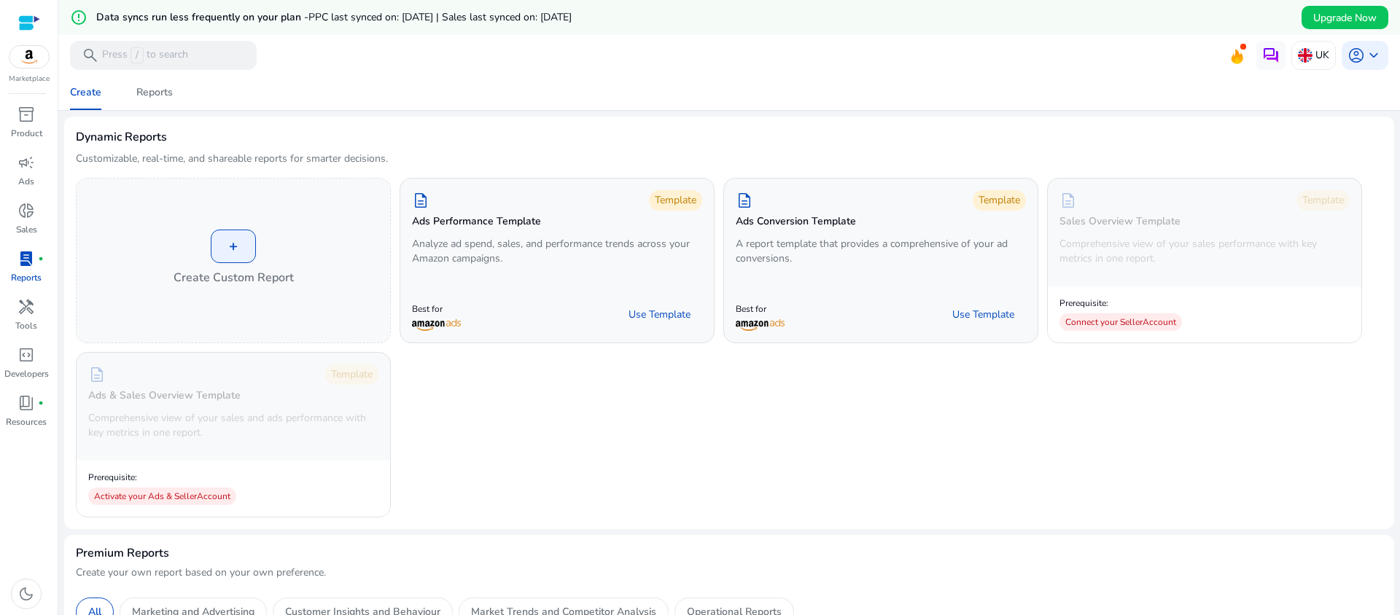
click at [586, 475] on div "+ Create Custom Report description Template Ads Performance Template Analyze ad…" at bounding box center [729, 348] width 1307 height 340
